Goal: Task Accomplishment & Management: Manage account settings

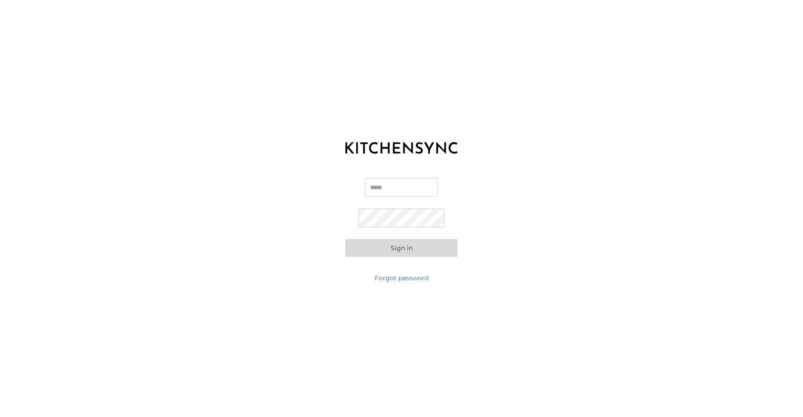
type input "**********"
click at [397, 255] on button "Sign in" at bounding box center [401, 248] width 112 height 18
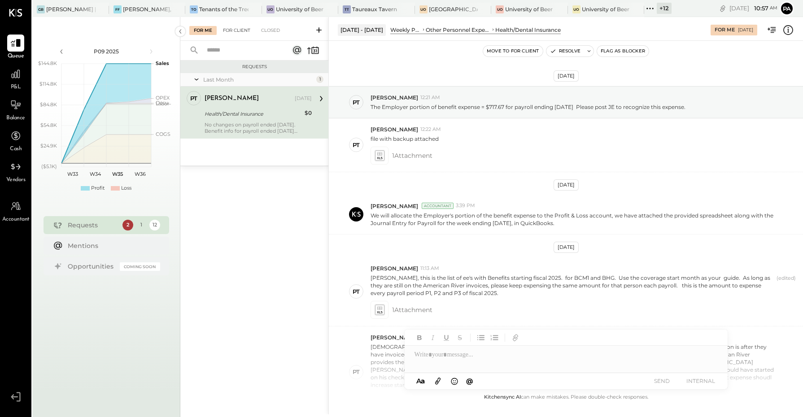
click at [227, 28] on div "For Client" at bounding box center [236, 30] width 36 height 9
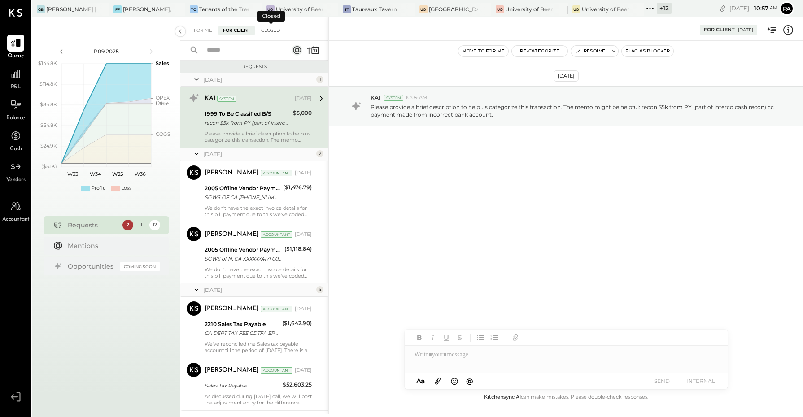
click at [268, 27] on div "Closed" at bounding box center [271, 30] width 28 height 9
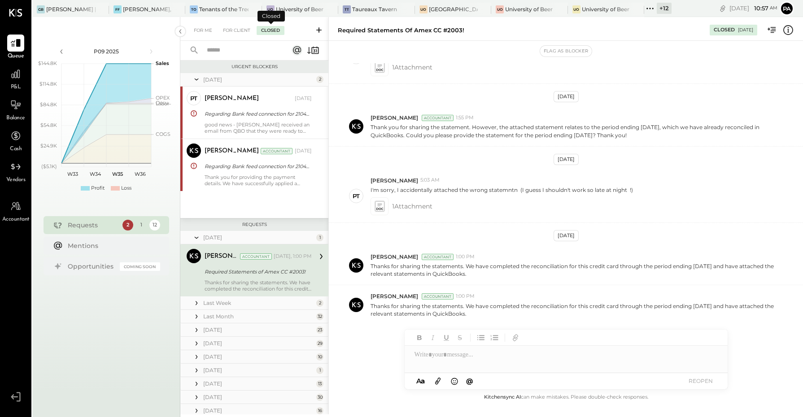
scroll to position [32, 0]
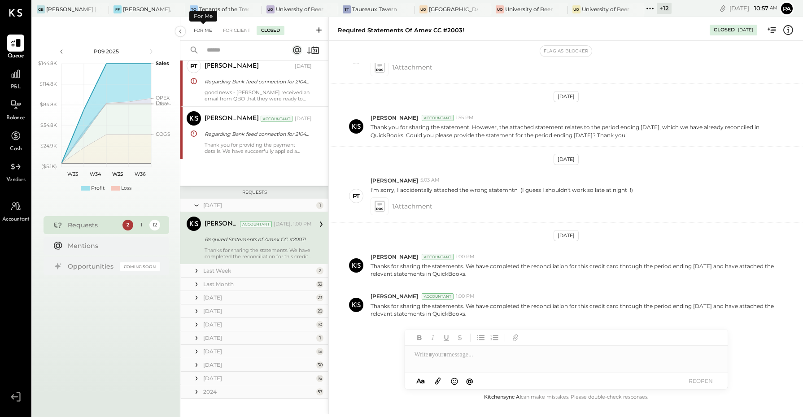
click at [210, 32] on div "For Me" at bounding box center [202, 30] width 27 height 9
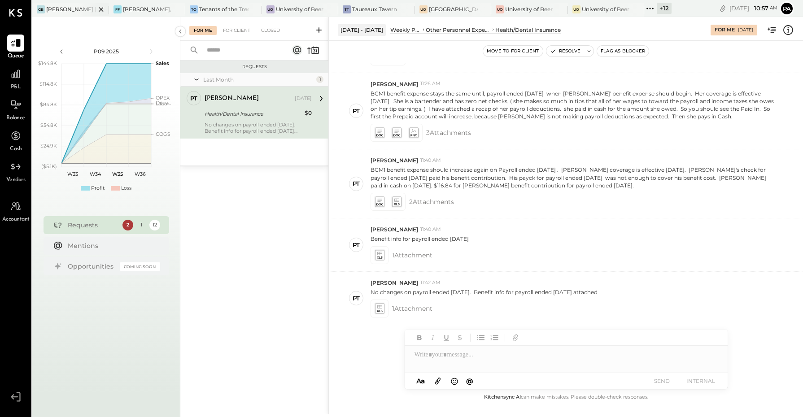
click at [101, 8] on icon at bounding box center [101, 9] width 4 height 4
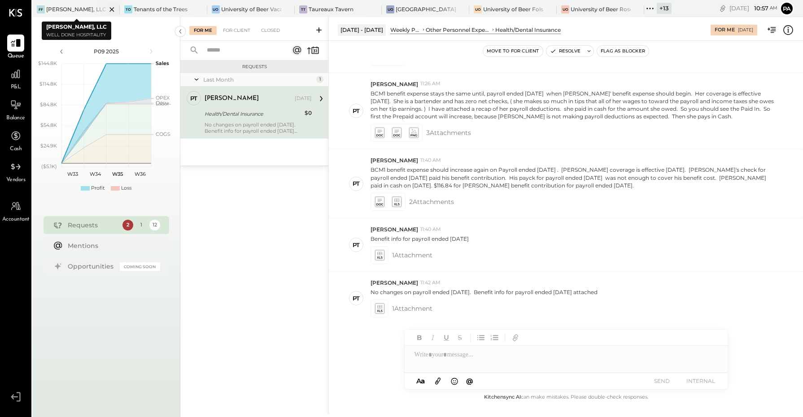
click at [110, 11] on icon at bounding box center [111, 9] width 4 height 4
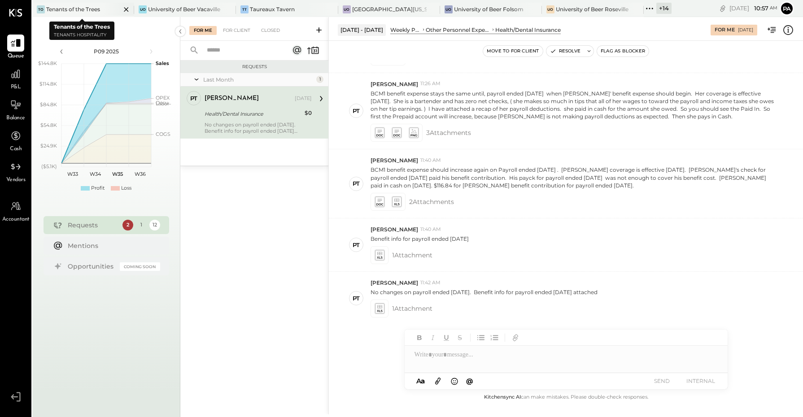
click at [126, 10] on icon at bounding box center [126, 9] width 11 height 11
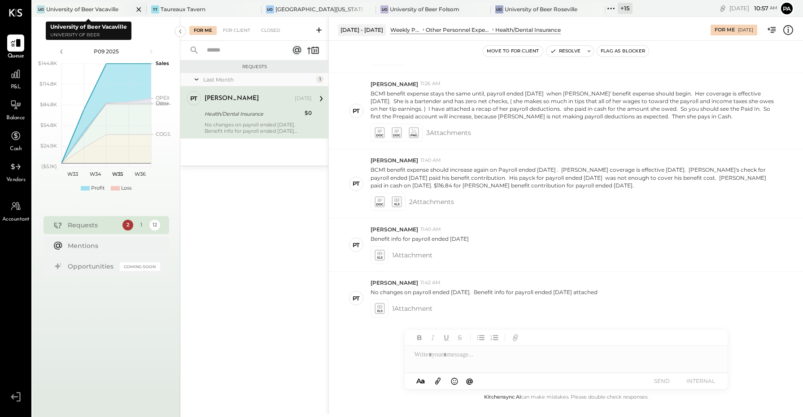
click at [137, 8] on icon at bounding box center [139, 9] width 4 height 4
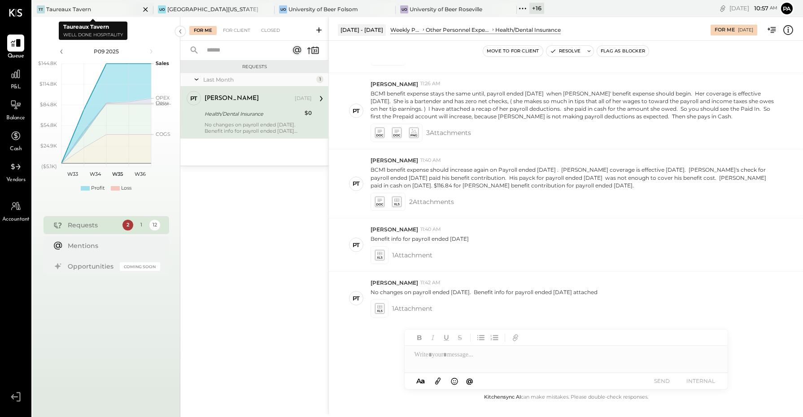
click at [144, 8] on icon at bounding box center [145, 9] width 11 height 11
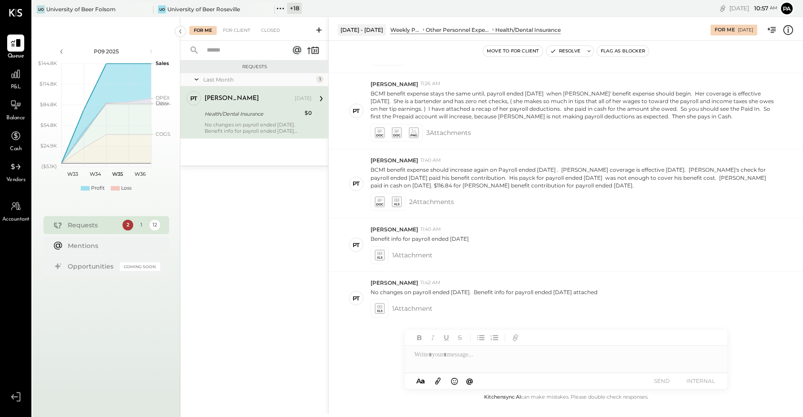
click at [144, 8] on icon at bounding box center [145, 9] width 11 height 11
drag, startPoint x: 144, startPoint y: 8, endPoint x: 425, endPoint y: 4, distance: 281.8
click at [418, 8] on div "[DATE] 10 : 57 am Pa User Profile" at bounding box center [596, 8] width 413 height 17
click at [39, 9] on icon at bounding box center [38, 9] width 12 height 12
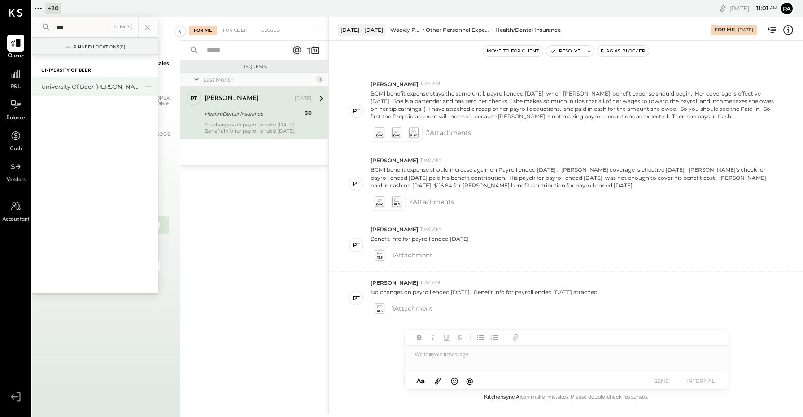
type input "***"
click at [94, 83] on div "University of Beer [PERSON_NAME]" at bounding box center [89, 87] width 97 height 9
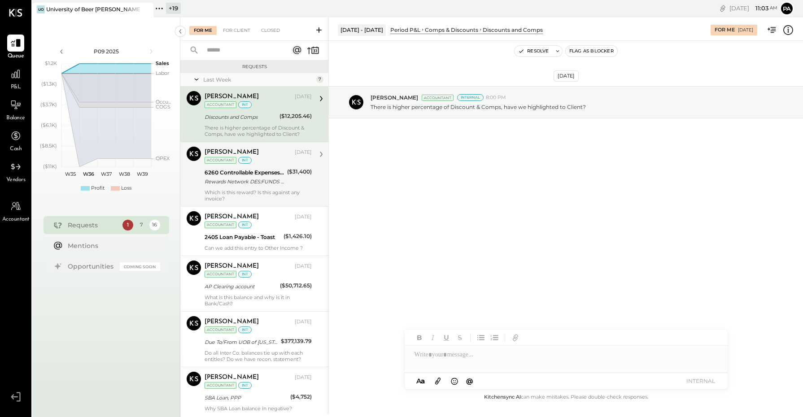
click at [259, 164] on div "[PERSON_NAME] [DATE] Accountant int" at bounding box center [258, 156] width 107 height 18
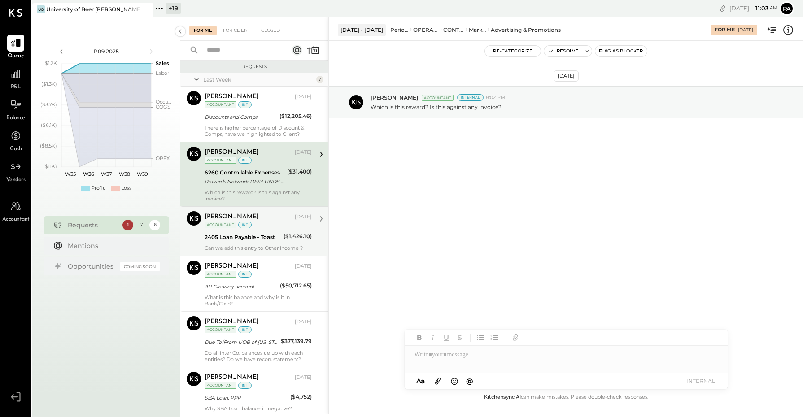
click at [274, 257] on div "[PERSON_NAME] Accountant [PERSON_NAME] [DATE] Accountant int AP Clearing accoun…" at bounding box center [254, 284] width 148 height 56
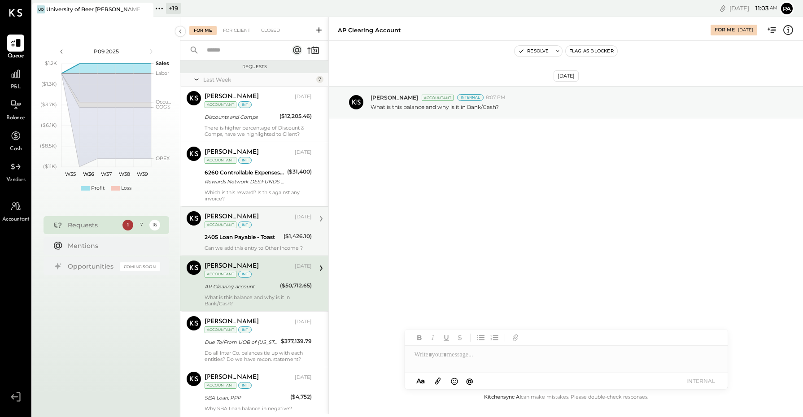
click at [259, 231] on div "[PERSON_NAME] [DATE] Accountant int 2405 Loan Payable - Toast ($1,426.10) Can w…" at bounding box center [258, 231] width 107 height 40
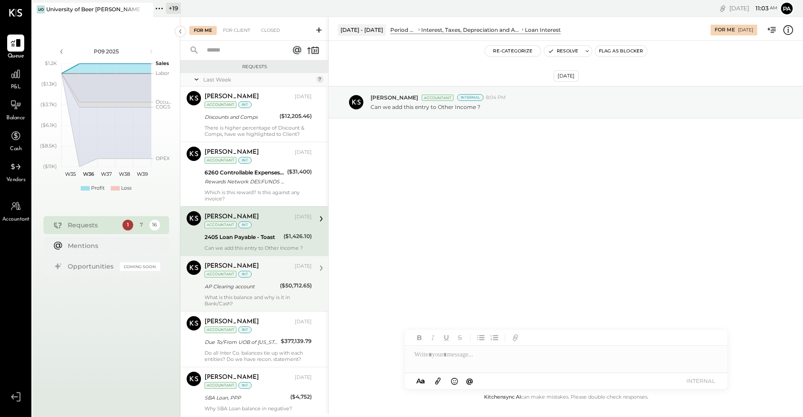
click at [254, 274] on div "[PERSON_NAME] [DATE] Accountant int" at bounding box center [258, 270] width 107 height 18
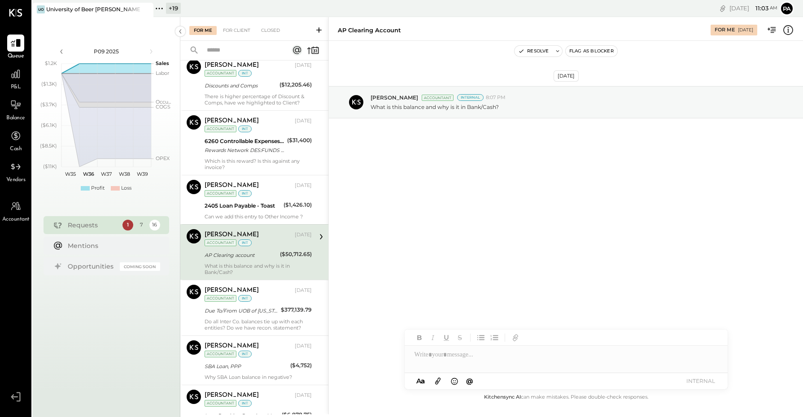
scroll to position [56, 0]
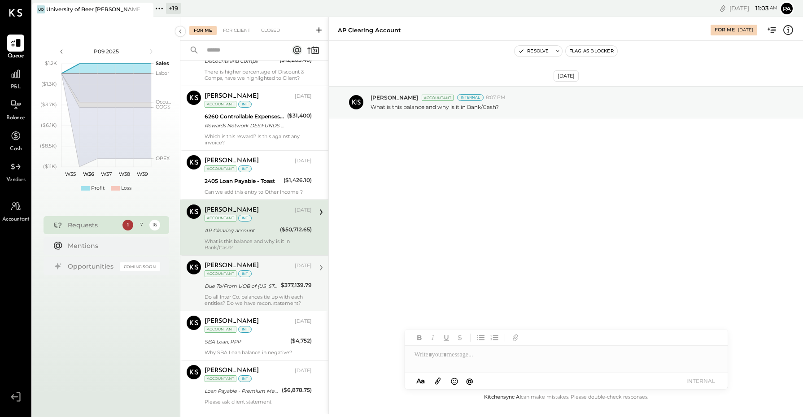
click at [256, 272] on div "[PERSON_NAME] [DATE] Accountant int" at bounding box center [258, 269] width 107 height 18
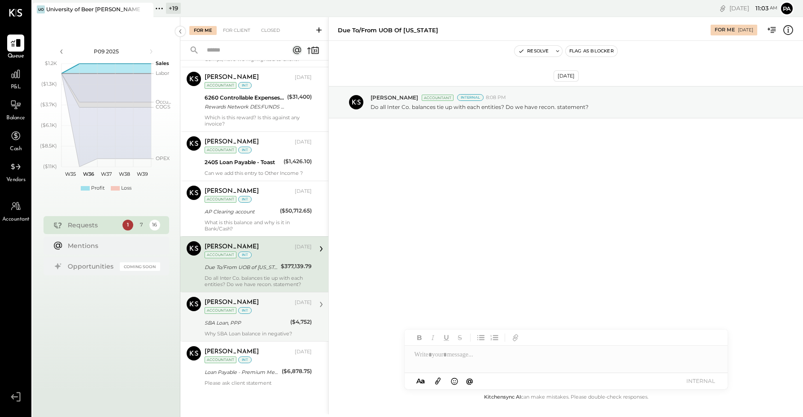
scroll to position [85, 0]
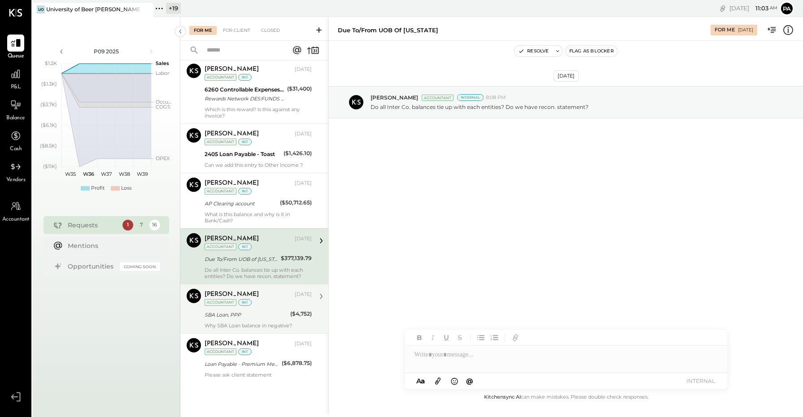
click at [253, 310] on div "SBA Loan, PPP" at bounding box center [246, 314] width 83 height 9
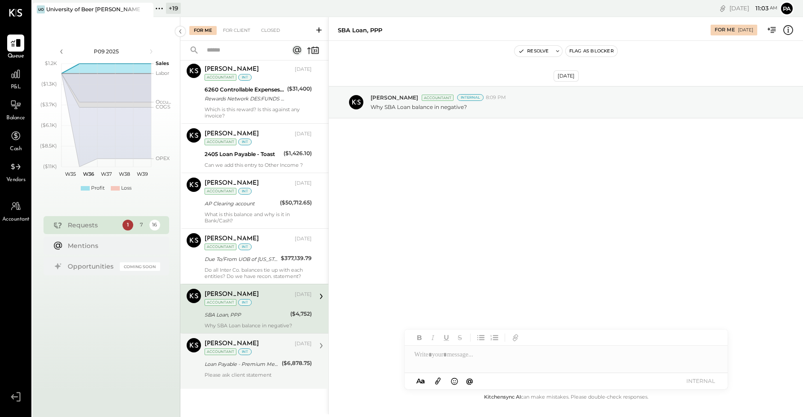
click at [247, 345] on div "[PERSON_NAME]" at bounding box center [249, 344] width 88 height 9
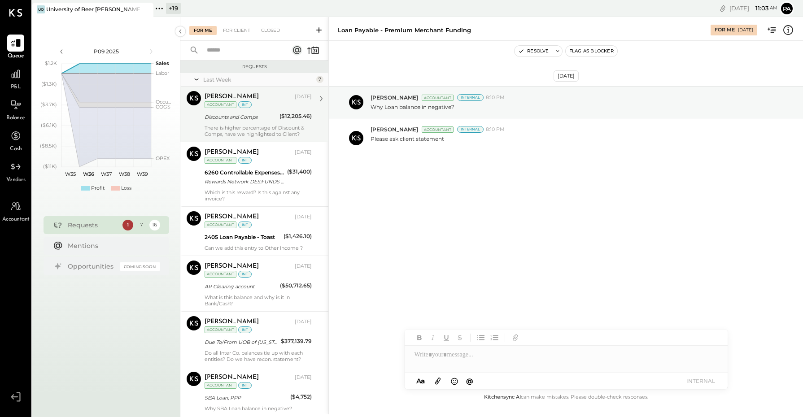
click at [254, 111] on div "[PERSON_NAME] [DATE] Accountant int Discounts and Comps ($12,205.46) There is h…" at bounding box center [258, 114] width 107 height 46
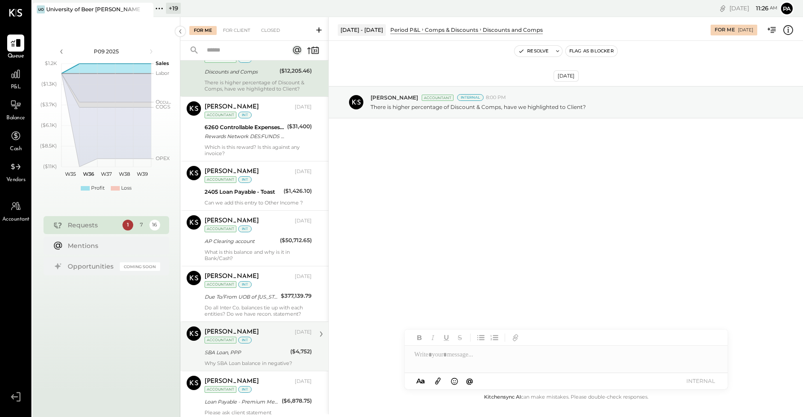
scroll to position [85, 0]
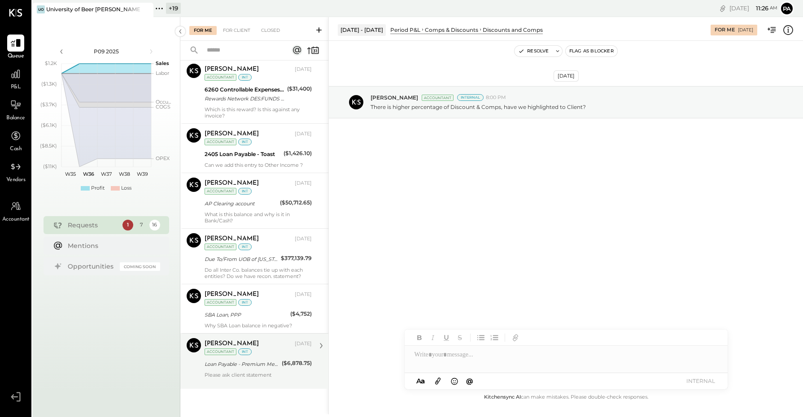
click at [244, 355] on div "int" at bounding box center [244, 352] width 13 height 7
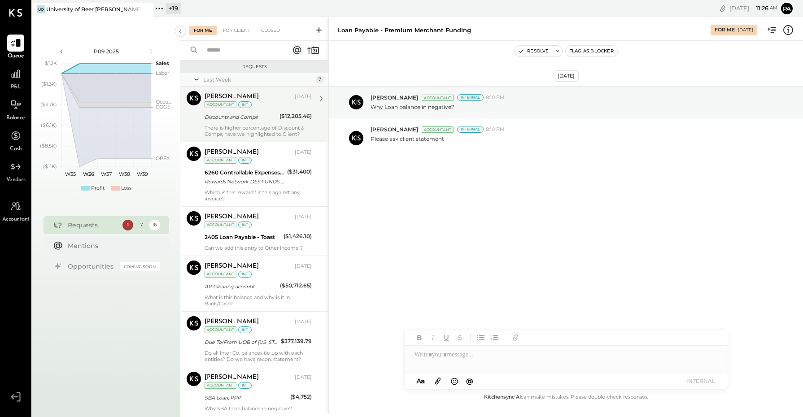
click at [254, 102] on div "[PERSON_NAME] [DATE] Accountant int" at bounding box center [258, 100] width 107 height 18
